Goal: Complete application form

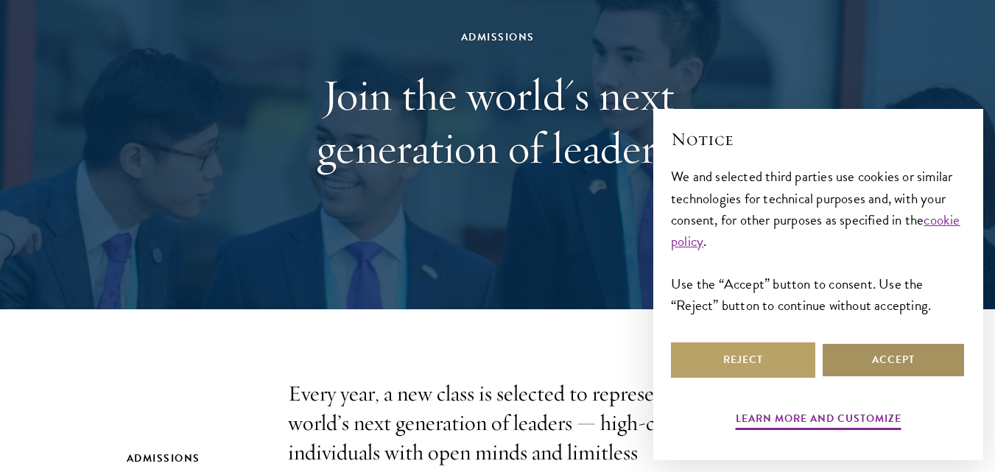
click at [872, 370] on button "Accept" at bounding box center [893, 360] width 144 height 35
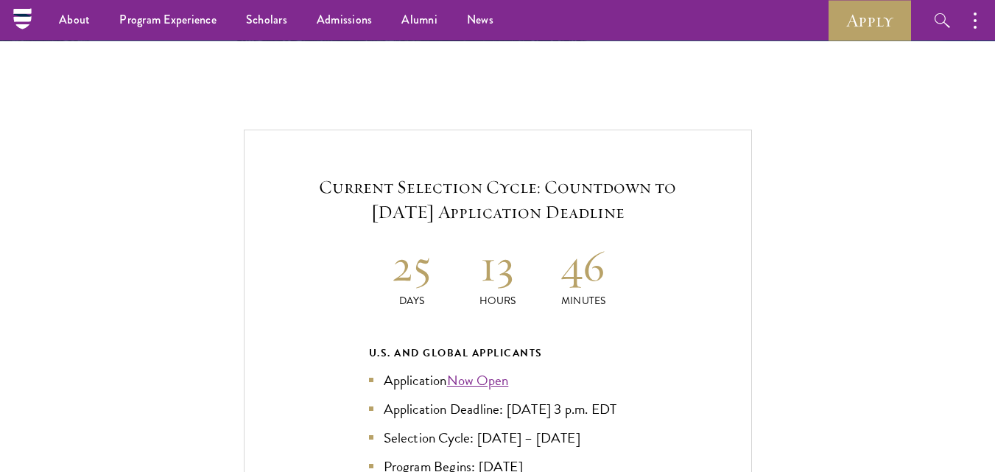
scroll to position [3005, 0]
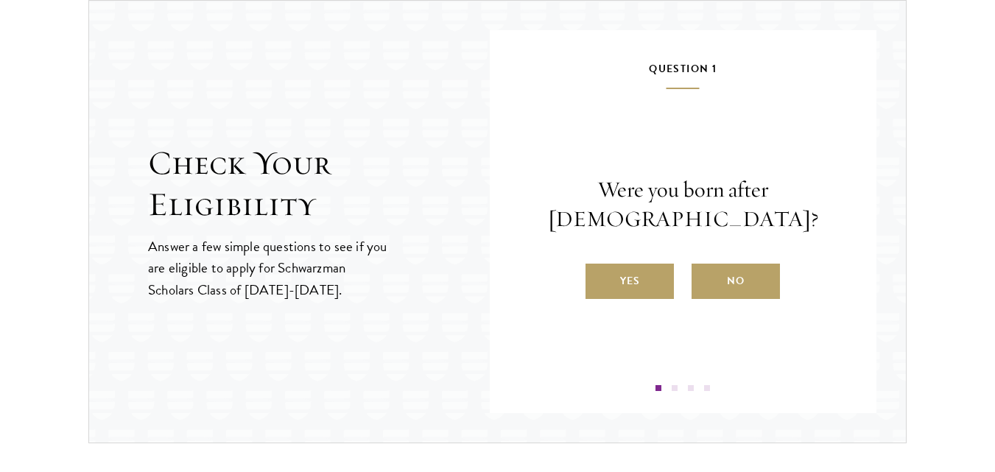
scroll to position [1587, 0]
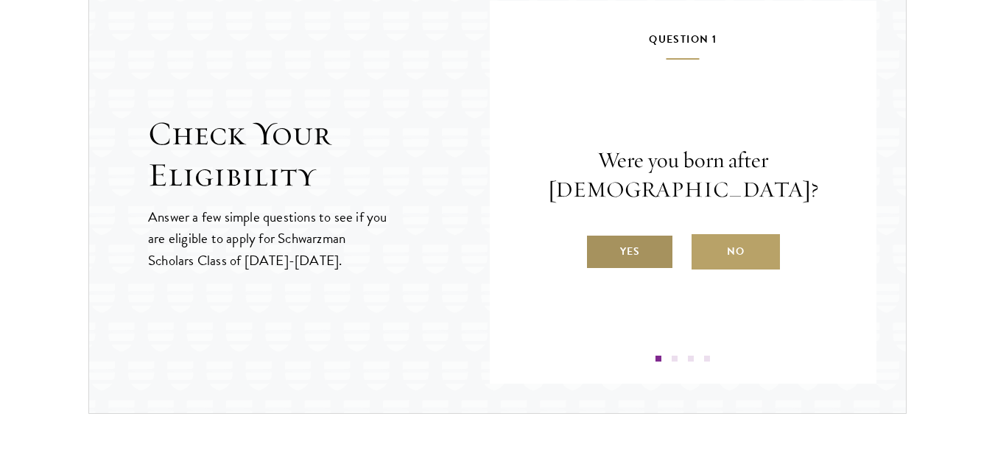
click at [650, 246] on label "Yes" at bounding box center [630, 251] width 88 height 35
click at [599, 246] on input "Yes" at bounding box center [592, 242] width 13 height 13
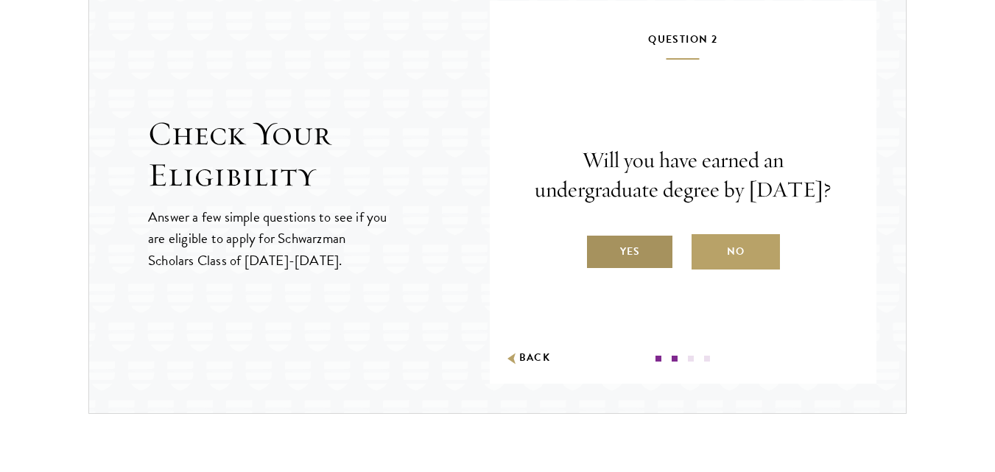
click at [650, 263] on label "Yes" at bounding box center [630, 251] width 88 height 35
click at [599, 249] on input "Yes" at bounding box center [592, 242] width 13 height 13
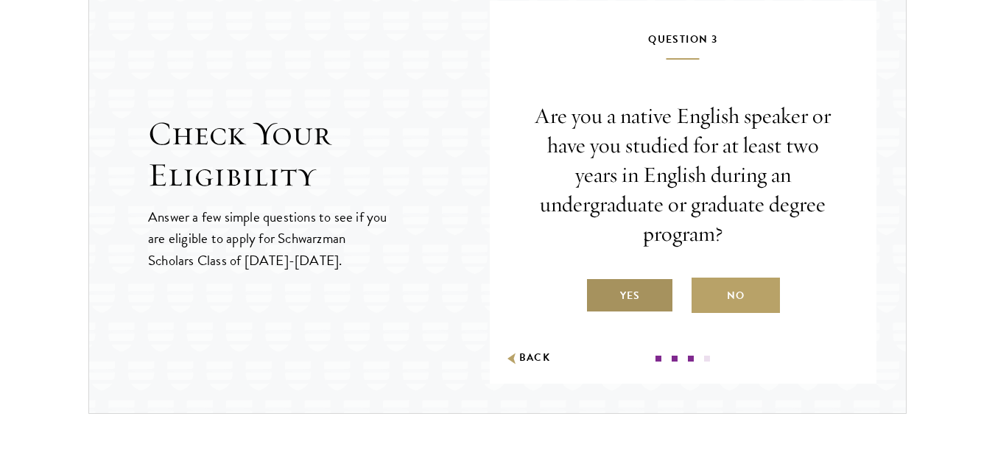
click at [618, 293] on label "Yes" at bounding box center [630, 295] width 88 height 35
click at [599, 293] on input "Yes" at bounding box center [592, 286] width 13 height 13
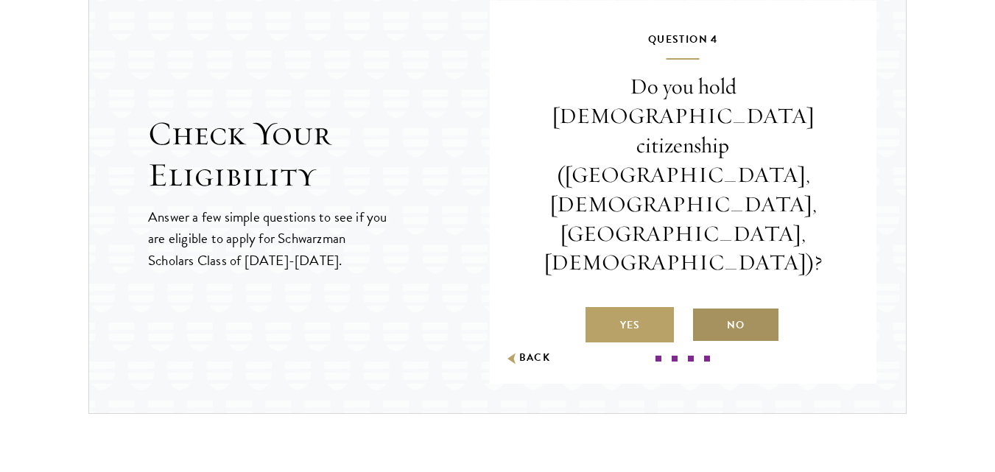
click at [712, 307] on label "No" at bounding box center [736, 324] width 88 height 35
click at [705, 309] on input "No" at bounding box center [698, 315] width 13 height 13
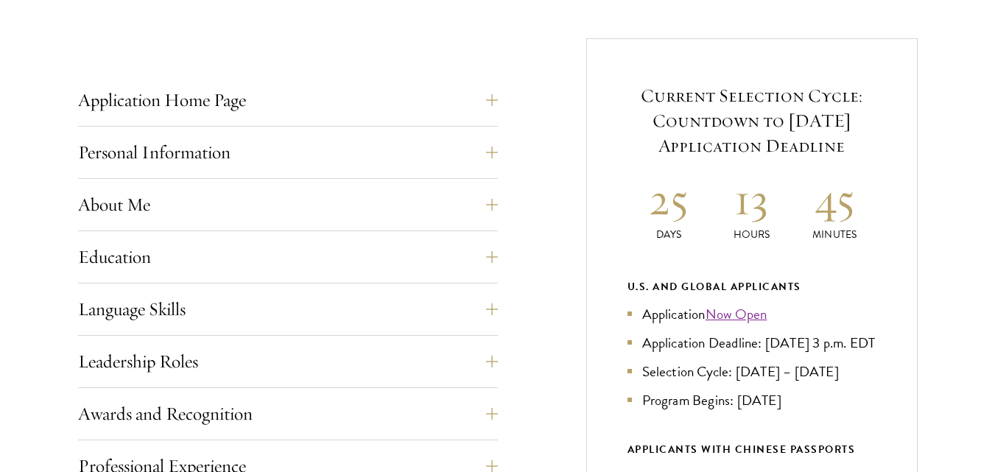
scroll to position [560, 0]
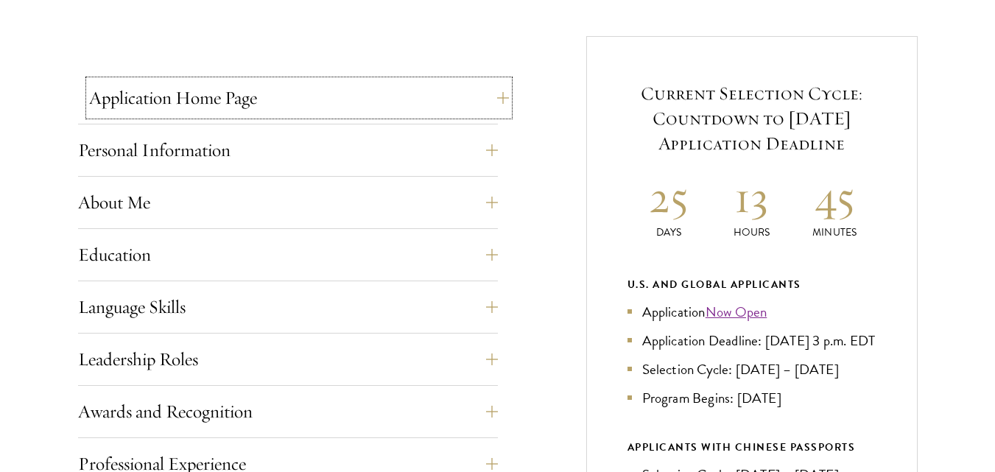
click at [356, 89] on button "Application Home Page" at bounding box center [299, 97] width 420 height 35
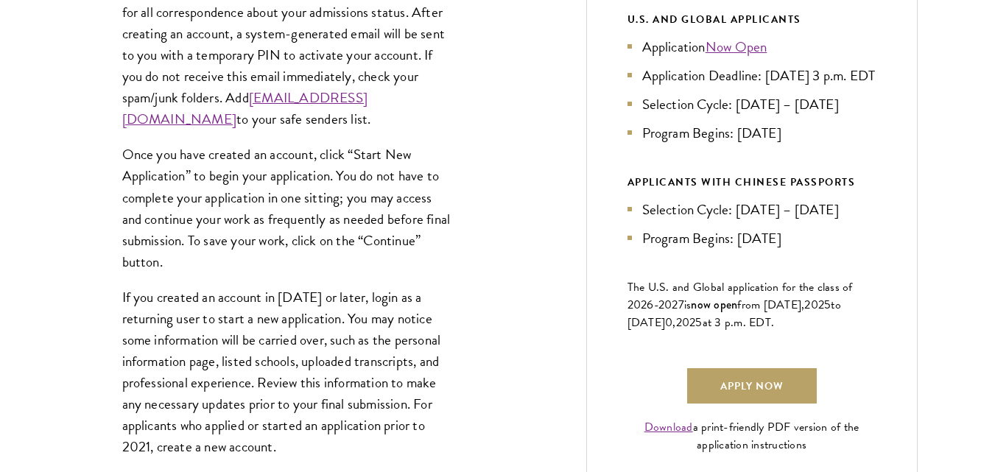
scroll to position [854, 0]
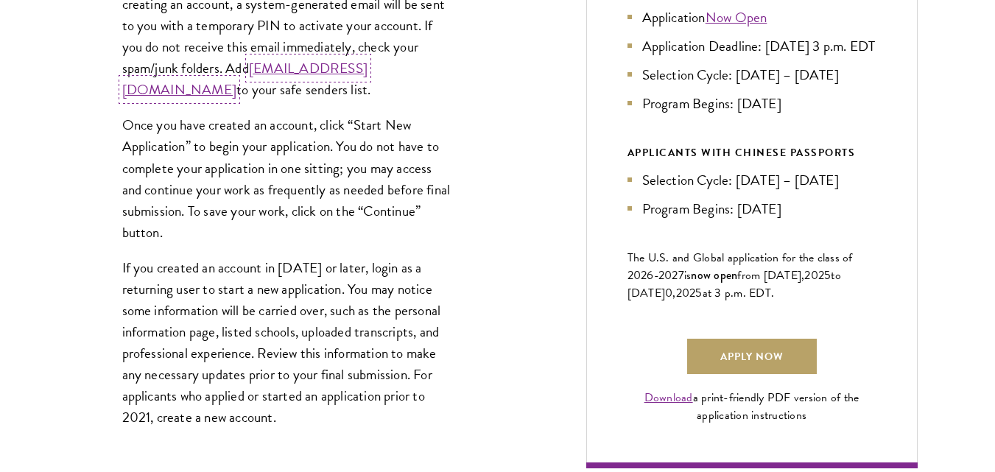
click at [230, 87] on link "[EMAIL_ADDRESS][DOMAIN_NAME]" at bounding box center [244, 78] width 245 height 43
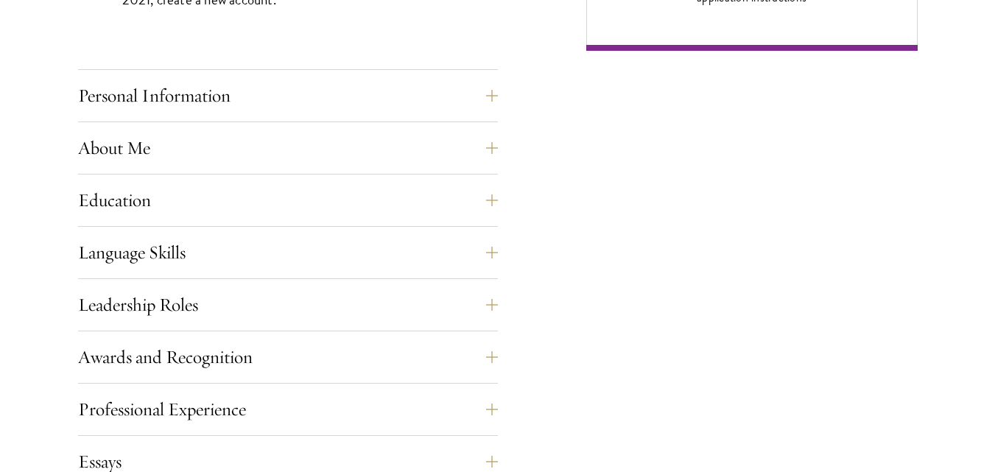
scroll to position [1296, 0]
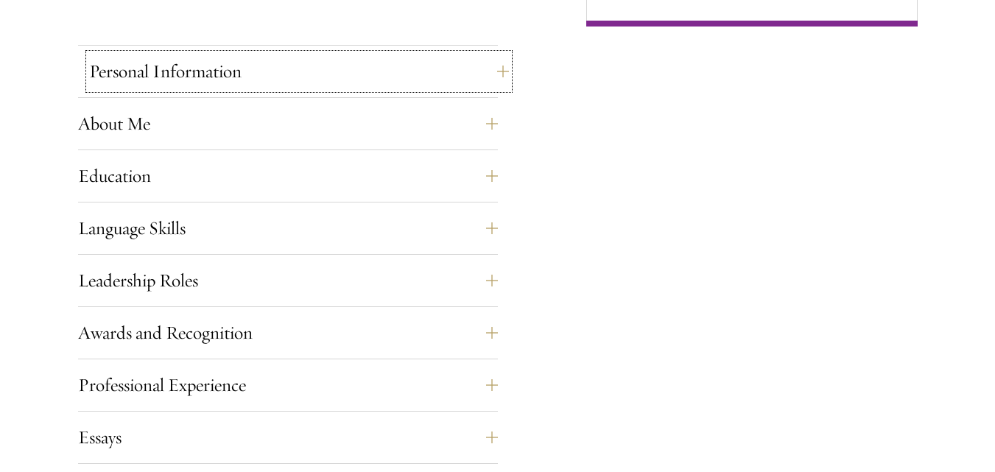
click at [276, 70] on button "Personal Information" at bounding box center [299, 71] width 420 height 35
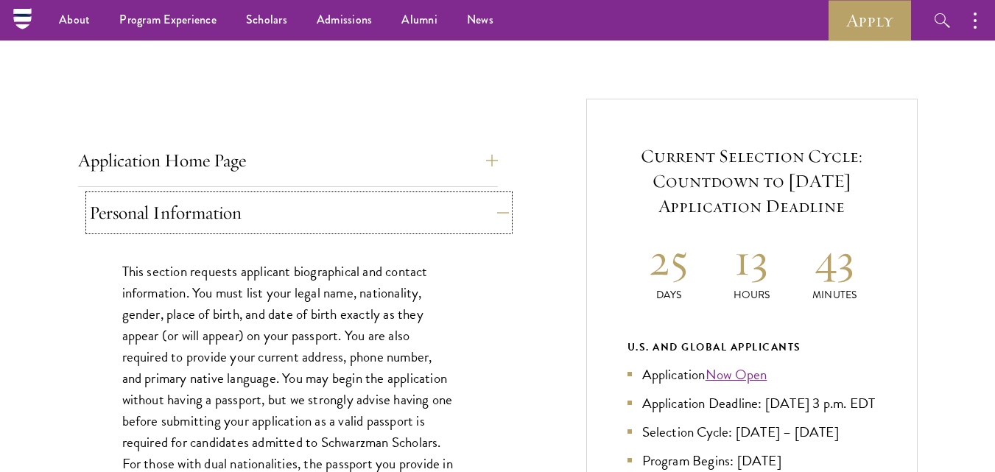
scroll to position [442, 0]
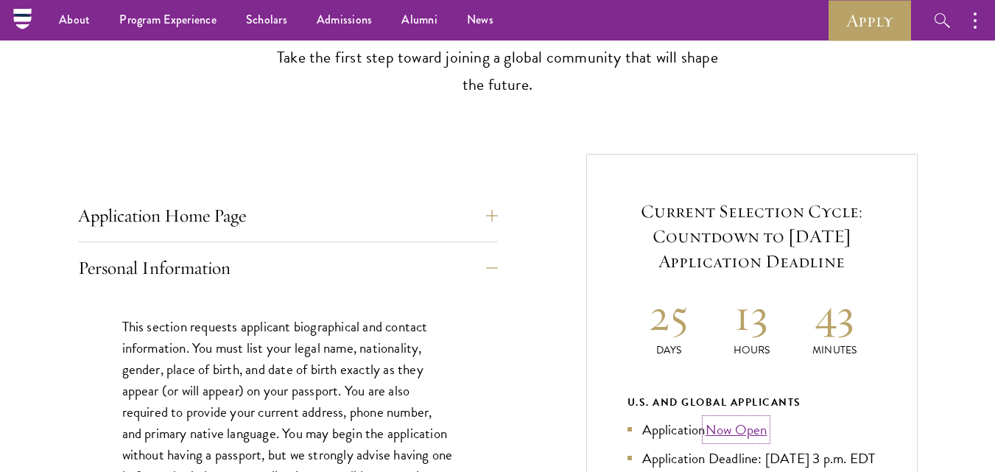
click at [745, 433] on link "Now Open" at bounding box center [737, 429] width 62 height 21
